Goal: Task Accomplishment & Management: Use online tool/utility

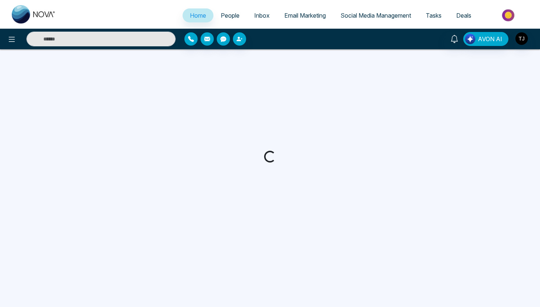
select select "*"
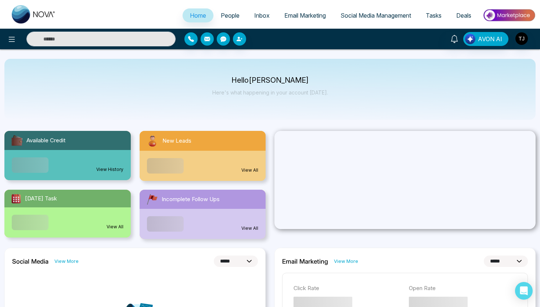
click at [230, 15] on span "People" at bounding box center [230, 15] width 19 height 7
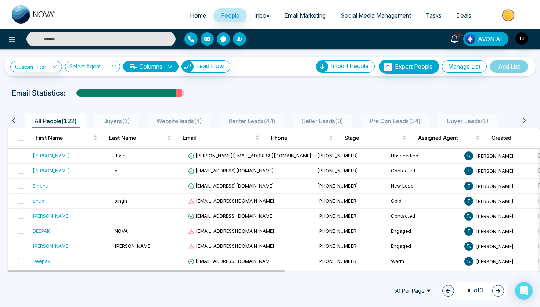
click at [188, 122] on span "Website leads ( 4 )" at bounding box center [179, 120] width 51 height 7
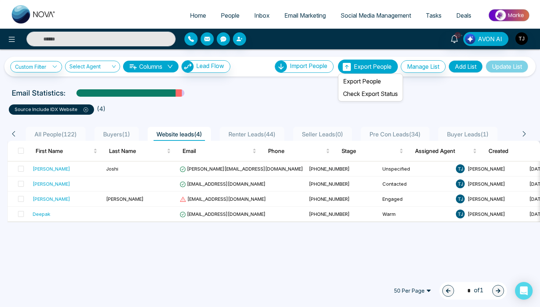
click at [361, 63] on span "Export People" at bounding box center [373, 66] width 38 height 7
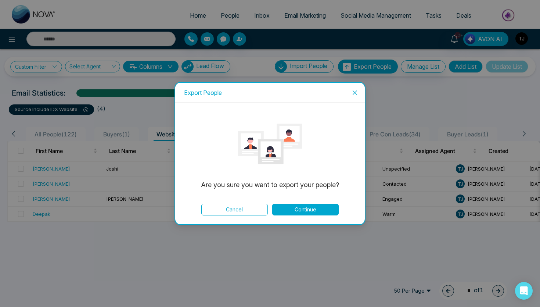
click at [313, 213] on button "Continue" at bounding box center [305, 210] width 67 height 12
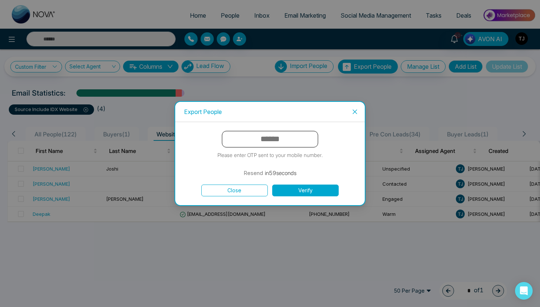
click at [249, 192] on button "Close" at bounding box center [234, 190] width 67 height 12
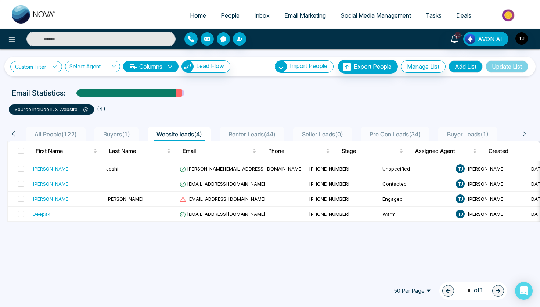
click at [34, 68] on link "Custom Filter" at bounding box center [36, 66] width 52 height 11
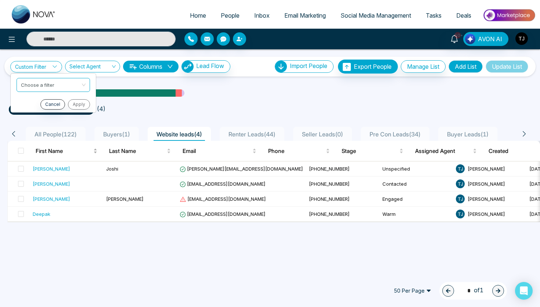
click at [64, 147] on span "First Name" at bounding box center [64, 151] width 56 height 9
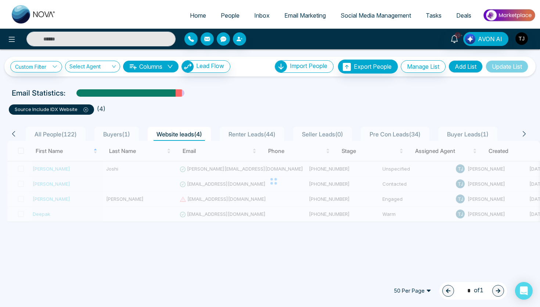
click at [72, 135] on span "All People ( 122 )" at bounding box center [56, 133] width 48 height 7
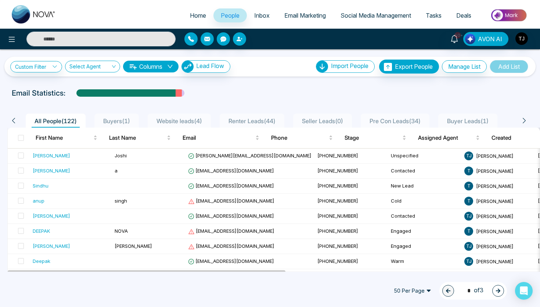
click at [60, 125] on div "All People ( 122 )" at bounding box center [56, 121] width 48 height 11
click at [42, 62] on link "Custom Filter" at bounding box center [36, 66] width 52 height 11
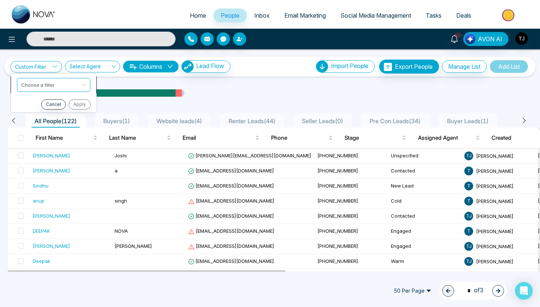
click at [44, 84] on input "search" at bounding box center [51, 83] width 60 height 11
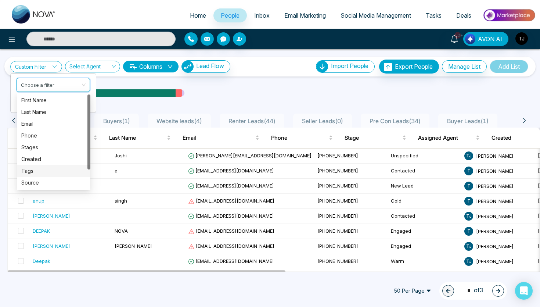
click at [44, 174] on div "Tags" at bounding box center [53, 171] width 65 height 8
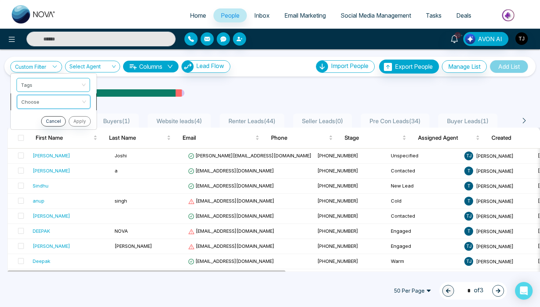
click at [63, 99] on input "search" at bounding box center [51, 100] width 60 height 11
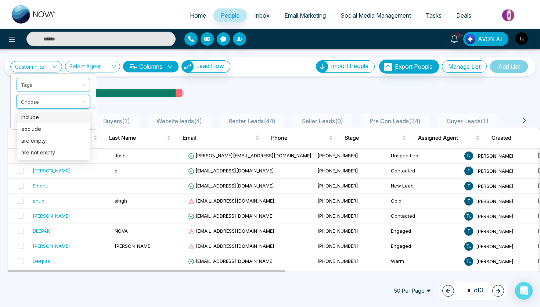
click at [50, 117] on div "include" at bounding box center [53, 117] width 65 height 8
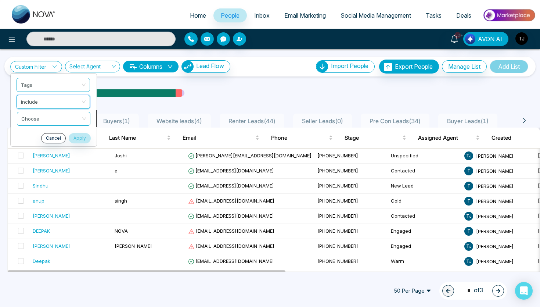
click at [54, 121] on input "search" at bounding box center [51, 117] width 60 height 11
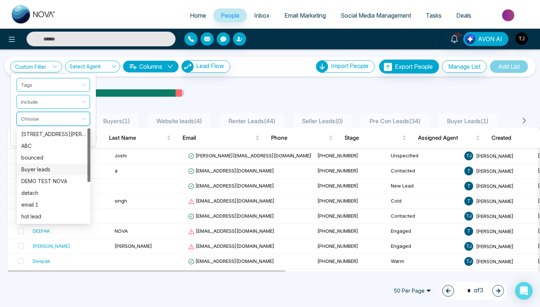
click at [56, 172] on div "Buyer leads" at bounding box center [53, 169] width 65 height 8
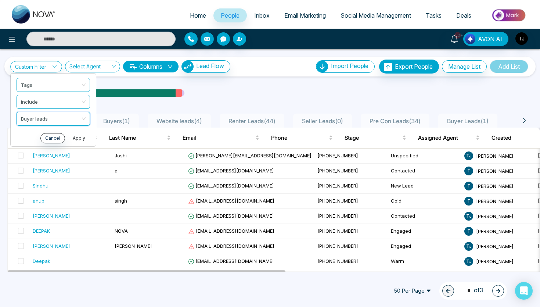
click at [83, 136] on button "Apply" at bounding box center [79, 138] width 22 height 10
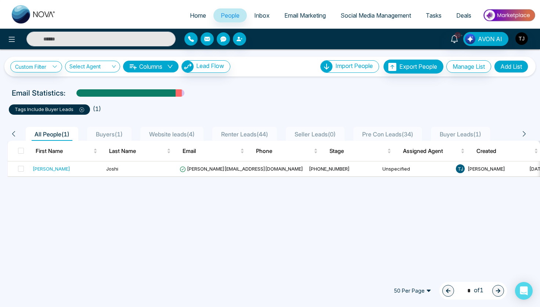
click at [102, 132] on span "Buyers ( 1 )" at bounding box center [109, 133] width 33 height 7
